Goal: Communication & Community: Share content

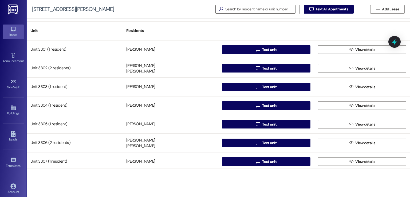
click at [14, 31] on icon at bounding box center [13, 29] width 5 height 5
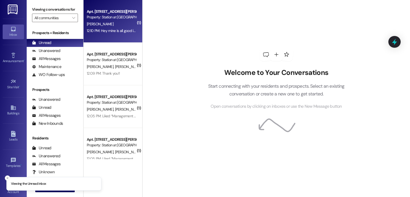
click at [122, 18] on div "Property: Station at [GEOGRAPHIC_DATA]" at bounding box center [111, 17] width 49 height 6
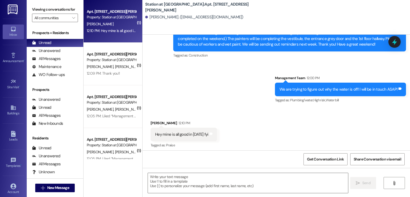
scroll to position [189, 0]
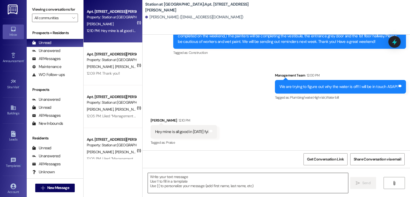
click at [170, 181] on textarea at bounding box center [248, 183] width 200 height 20
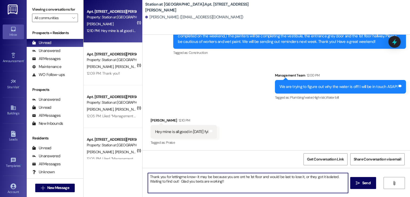
click at [180, 177] on textarea "Thank you for lettingme know-it may be because you are ont he 1st floor and wou…" at bounding box center [248, 183] width 200 height 20
click at [241, 178] on textarea "Thank you for letting me know-it may be because you are ont he 1st floor and wo…" at bounding box center [248, 183] width 200 height 20
click at [245, 176] on textarea "Thank you for letting me know-it may be because you are on t he 1st floor and w…" at bounding box center [248, 183] width 200 height 20
click at [244, 176] on textarea "Thank you for letting me know-it may be because you are on t he 1st floor and w…" at bounding box center [248, 183] width 200 height 20
click at [234, 183] on textarea "Thank you for letting me know-it may be because you are on the 1st floor and wo…" at bounding box center [248, 183] width 200 height 20
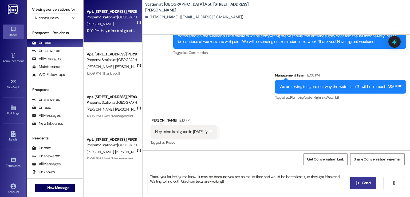
type textarea "Thank you for letting me know-it may be because you are on the 1st floor and wo…"
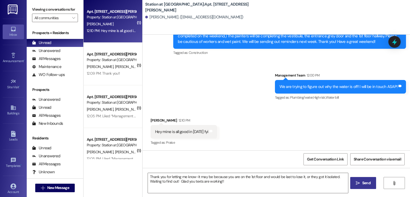
click at [359, 187] on button " Send" at bounding box center [364, 183] width 26 height 12
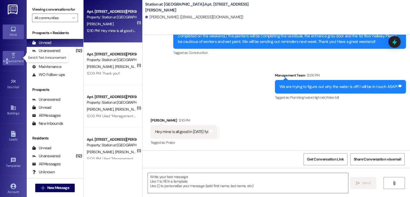
click at [6, 58] on link "Announcement •" at bounding box center [13, 58] width 21 height 14
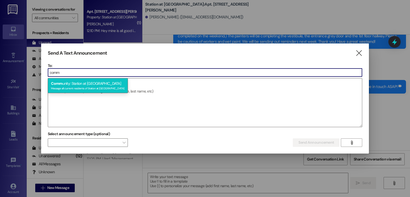
type input "comm"
click at [69, 83] on div "Comm unity: Station at [GEOGRAPHIC_DATA] Message all current residents of Stati…" at bounding box center [88, 85] width 80 height 15
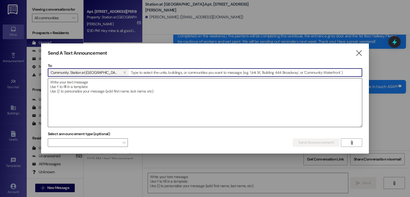
click at [61, 87] on textarea at bounding box center [205, 103] width 315 height 49
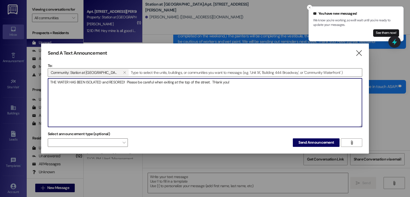
click at [214, 82] on textarea "THE WATER HAS BEEN ISOLATED and RESORED! Please be careful when exiting at the …" at bounding box center [205, 103] width 315 height 49
click at [234, 84] on textarea "THE WATER HAS BEEN ISOLATED and RESORED! Please be careful when exiting at the …" at bounding box center [205, 103] width 315 height 49
type textarea "THE WATER HAS BEEN ISOLATED and RESORED! Please be careful when exiting at the …"
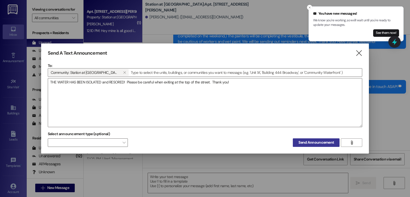
click at [305, 144] on span "Send Announcement" at bounding box center [317, 143] width 36 height 6
